Goal: Task Accomplishment & Management: Manage account settings

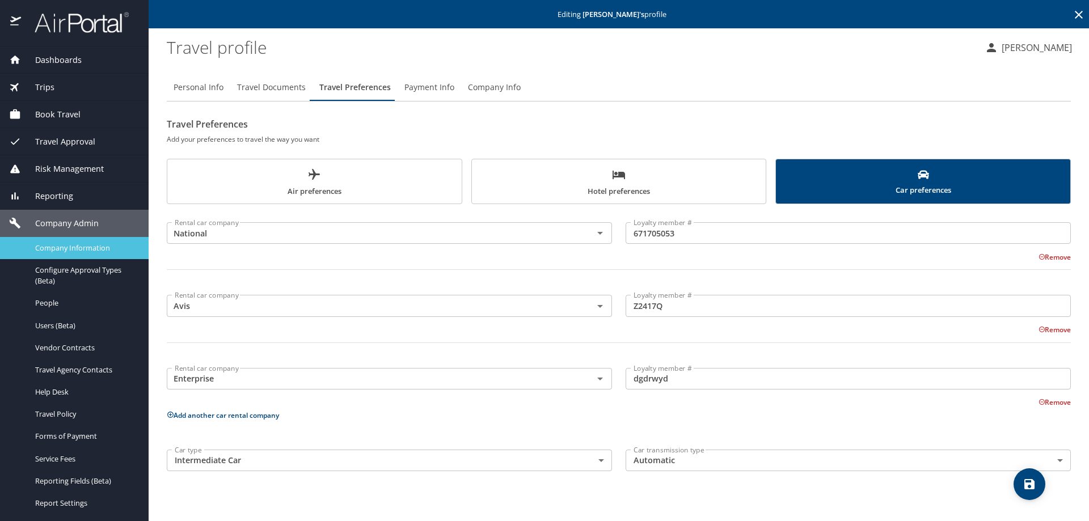
click at [67, 243] on span "Company Information" at bounding box center [85, 248] width 100 height 11
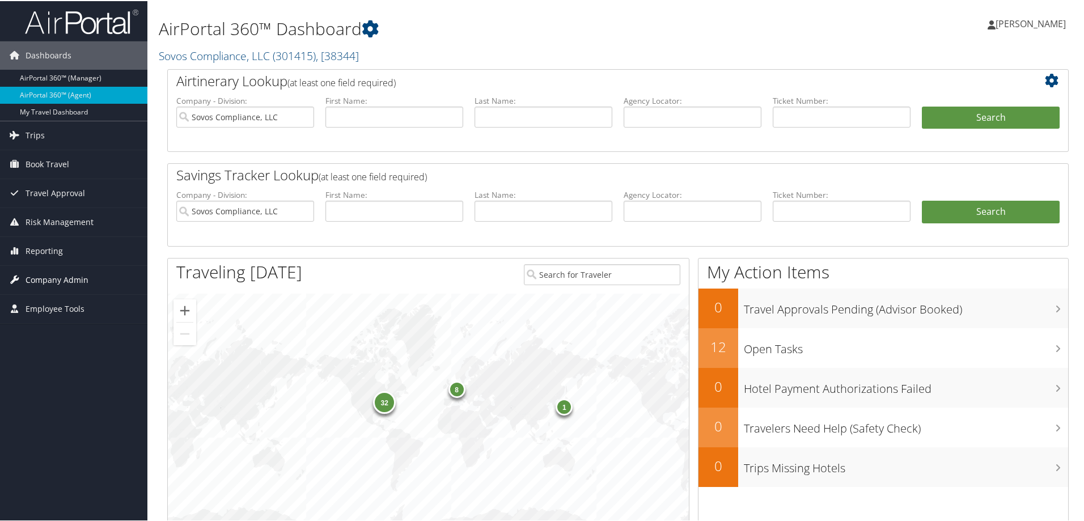
click at [56, 277] on span "Company Admin" at bounding box center [57, 279] width 63 height 28
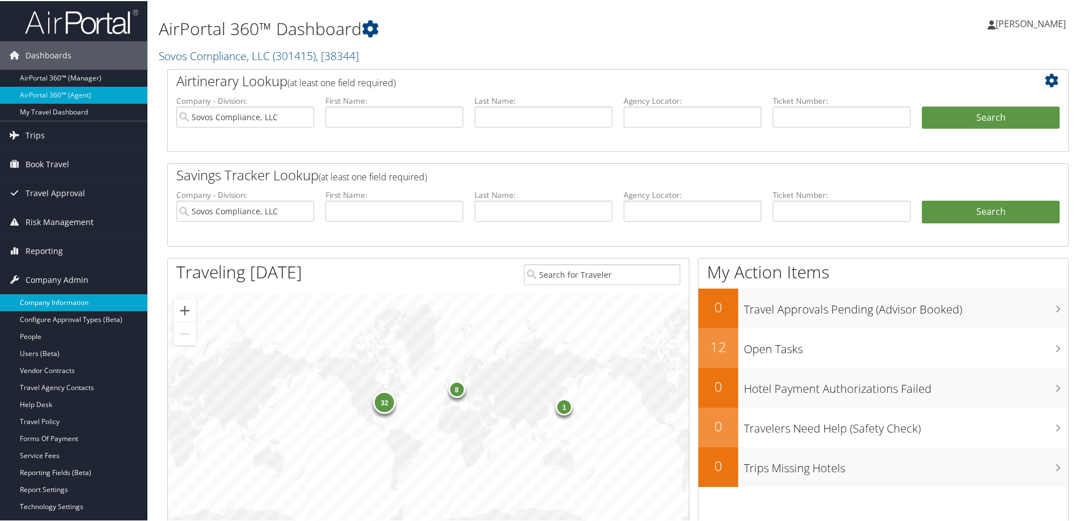
click at [75, 304] on link "Company Information" at bounding box center [73, 301] width 147 height 17
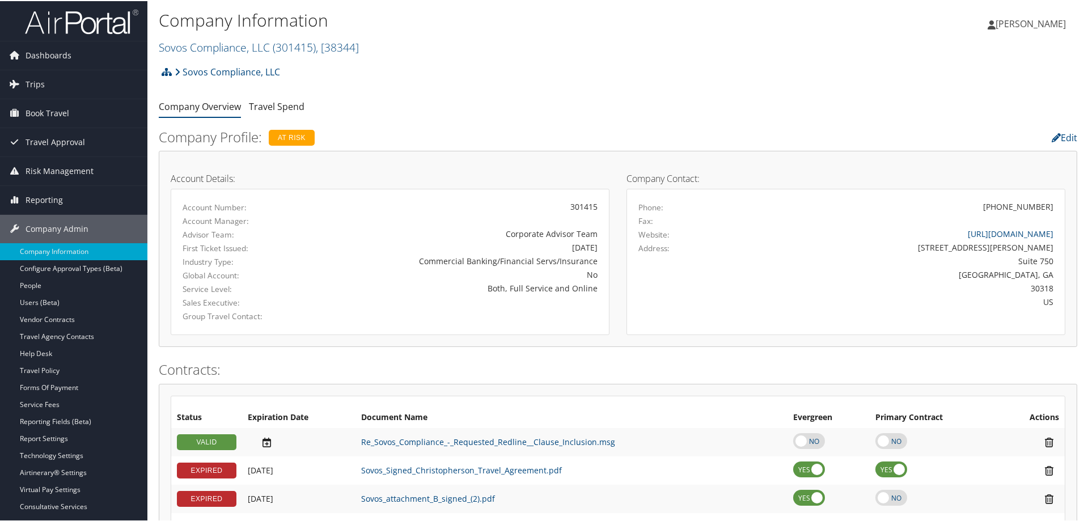
click at [369, 45] on h2 "Sovos Compliance, LLC ( 301415 ) , [ 38344 ]" at bounding box center [465, 45] width 613 height 19
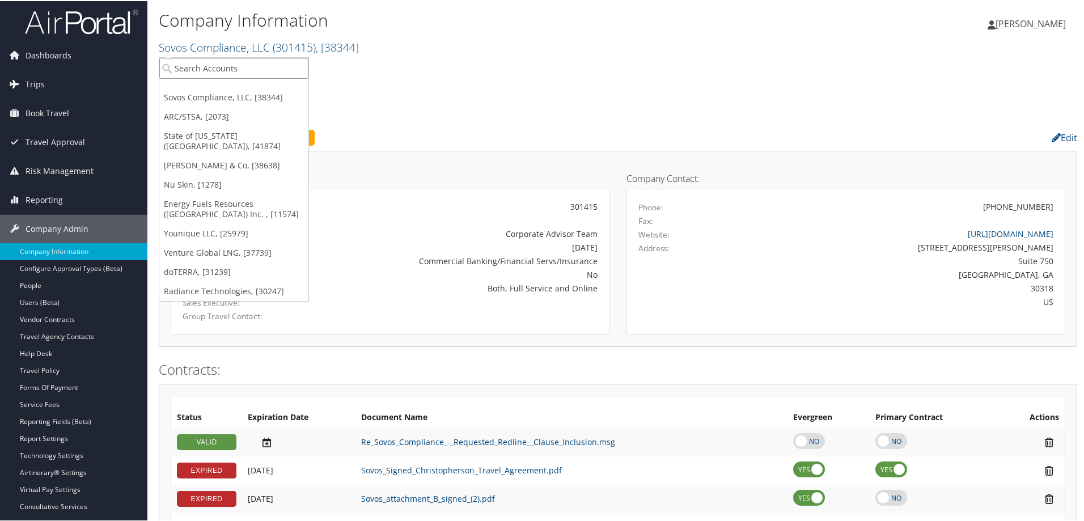
click at [252, 67] on input "search" at bounding box center [233, 67] width 149 height 21
type input "young living"
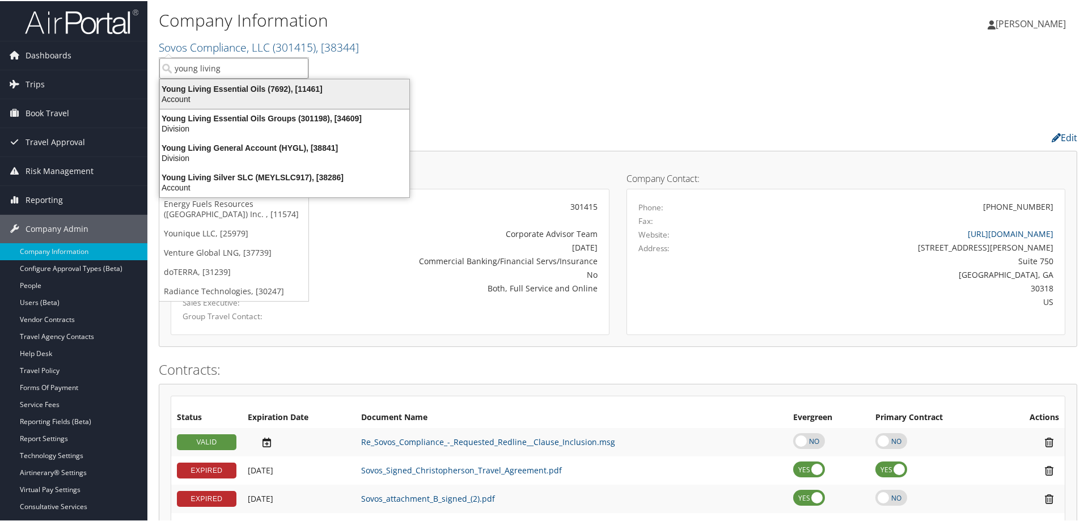
click at [218, 88] on div "Young Living Essential Oils (7692), [11461]" at bounding box center [284, 88] width 263 height 10
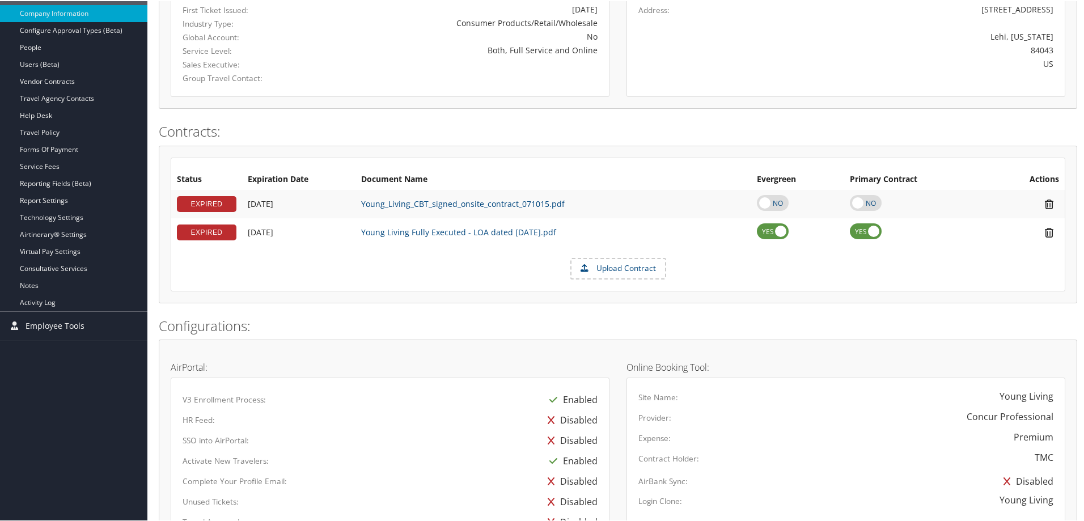
scroll to position [125, 0]
